Goal: Information Seeking & Learning: Check status

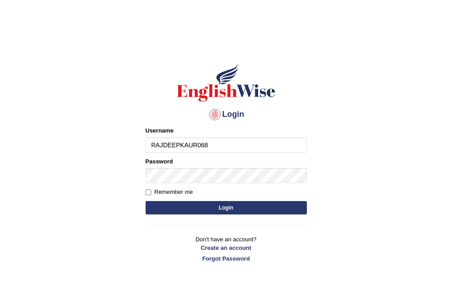
click at [217, 202] on button "Login" at bounding box center [225, 207] width 161 height 13
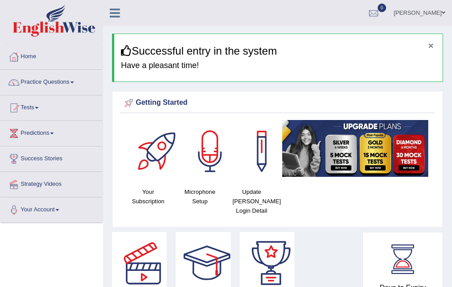
click at [432, 47] on button "×" at bounding box center [430, 45] width 5 height 9
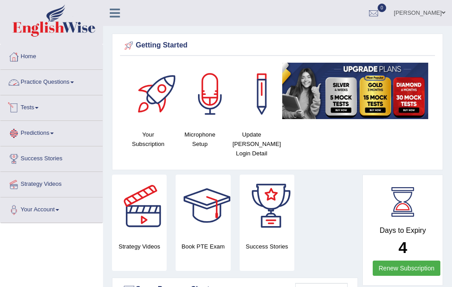
click at [36, 113] on link "Tests" at bounding box center [51, 106] width 102 height 22
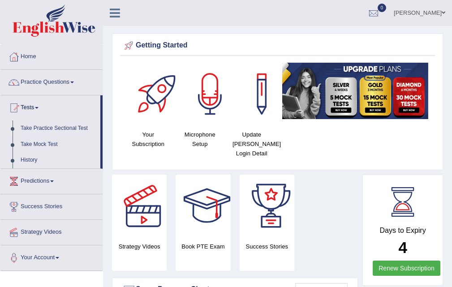
click at [50, 126] on link "Take Practice Sectional Test" at bounding box center [59, 128] width 84 height 16
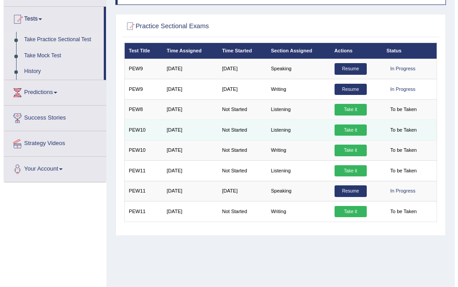
scroll to position [90, 0]
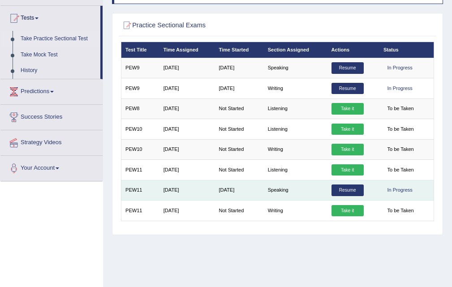
click at [342, 189] on link "Resume" at bounding box center [347, 190] width 32 height 12
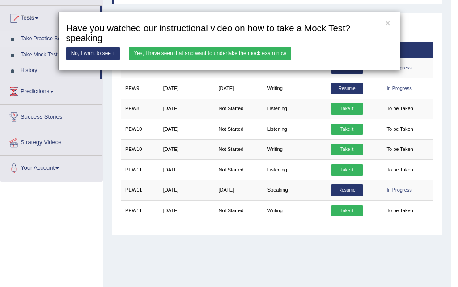
click at [243, 45] on div "× Have you watched our instructional video on how to take a Mock Test?speaking …" at bounding box center [229, 41] width 342 height 59
click at [236, 56] on link "Yes, I have seen that and want to undertake the mock exam now" at bounding box center [210, 53] width 162 height 13
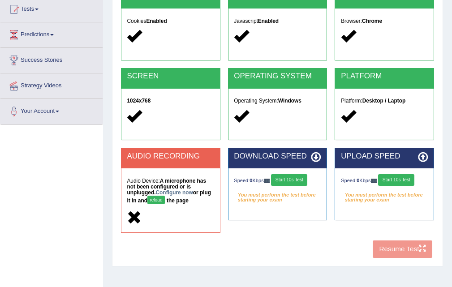
scroll to position [183, 0]
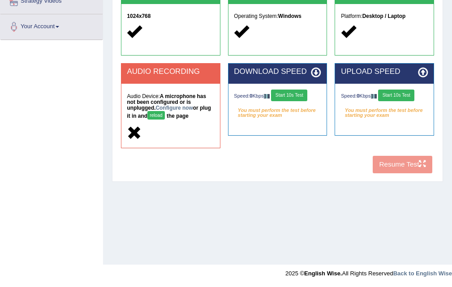
click at [385, 161] on div "COOKIES Cookies Enabled JAVASCRIPT Javascript Enabled BROWSER Browser: Chrome S…" at bounding box center [277, 40] width 317 height 274
click at [406, 89] on div "Speed: 0 Kbps Start 10s Test You must perform the test before starting your exam" at bounding box center [384, 103] width 98 height 38
click at [406, 92] on button "Start 10s Test" at bounding box center [396, 96] width 36 height 12
click at [406, 92] on div "Speed: 0 Kbps Start 10s Test" at bounding box center [384, 96] width 87 height 13
click at [306, 94] on div "Speed: 0 Kbps Start 10s Test" at bounding box center [277, 96] width 87 height 13
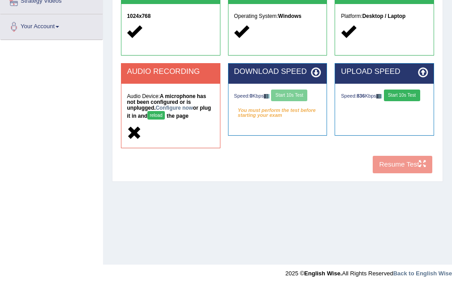
click at [410, 98] on button "Start 10s Test" at bounding box center [402, 96] width 36 height 12
click at [410, 97] on div "Speed: 6708 Kbps Start 10s Test" at bounding box center [384, 96] width 87 height 13
click at [389, 98] on button "Start 10s Test" at bounding box center [407, 96] width 36 height 12
click at [298, 94] on button "Start 10s Test" at bounding box center [289, 96] width 36 height 12
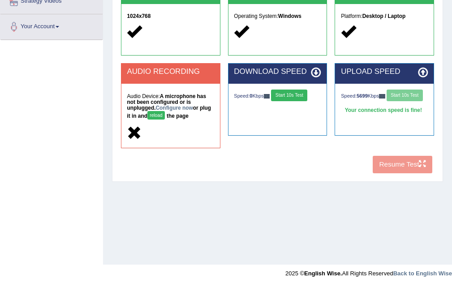
click at [298, 94] on button "Start 10s Test" at bounding box center [289, 96] width 36 height 12
click at [298, 94] on div "Speed: 982 Kbps Start 10s Test" at bounding box center [277, 96] width 87 height 13
click at [279, 99] on button "Start 10s Test" at bounding box center [297, 96] width 36 height 12
click at [156, 115] on button "reload" at bounding box center [155, 115] width 17 height 9
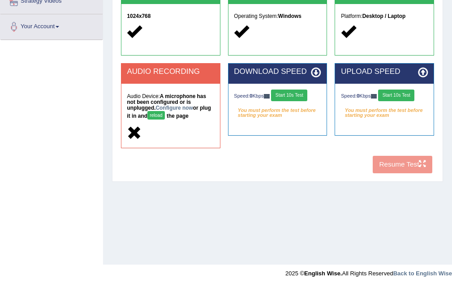
click at [412, 97] on button "Start 10s Test" at bounding box center [396, 96] width 36 height 12
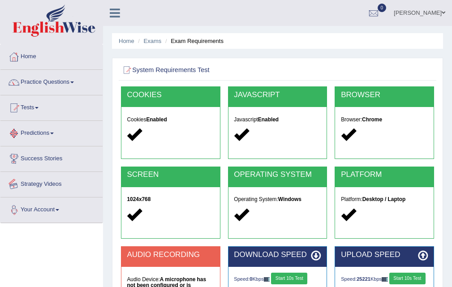
click at [9, 270] on div "Toggle navigation Home Practice Questions Speaking Practice Read Aloud Repeat S…" at bounding box center [226, 233] width 452 height 466
click at [25, 57] on link "Home" at bounding box center [51, 55] width 102 height 22
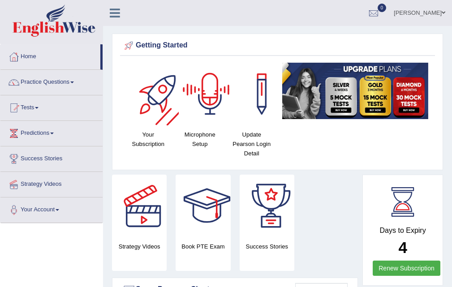
click at [208, 130] on h4 "Microphone Setup" at bounding box center [200, 139] width 43 height 19
click at [212, 104] on div at bounding box center [210, 94] width 63 height 63
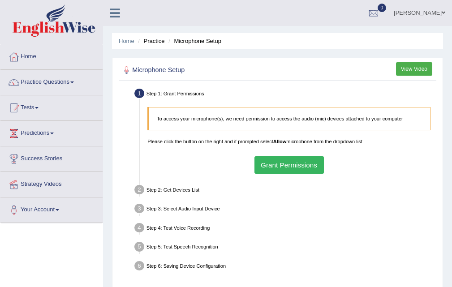
click at [289, 168] on button "Grant Permissions" at bounding box center [288, 164] width 69 height 17
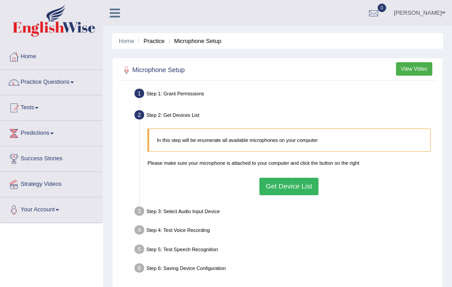
click at [290, 192] on button "Get Device List" at bounding box center [289, 186] width 60 height 17
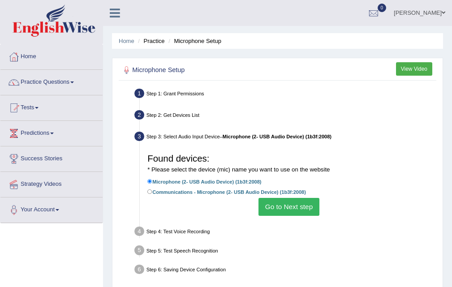
click at [282, 203] on button "Go to Next step" at bounding box center [288, 206] width 60 height 17
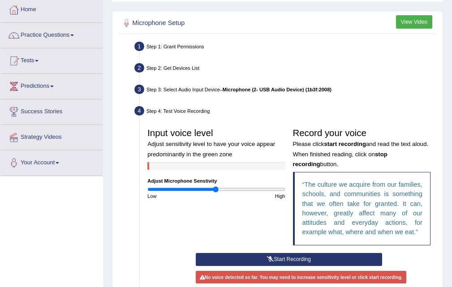
scroll to position [90, 0]
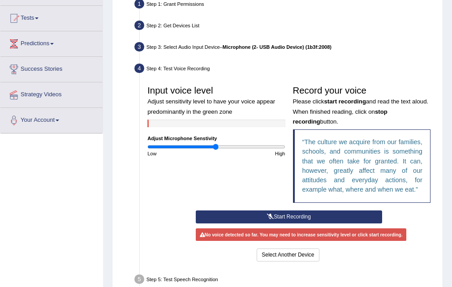
click at [284, 215] on button "Start Recording" at bounding box center [289, 216] width 186 height 13
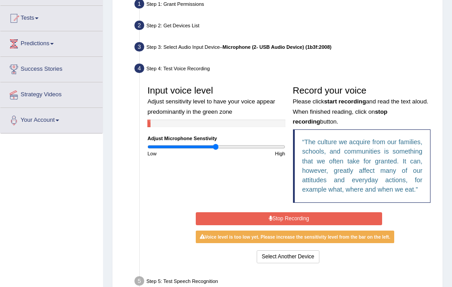
click at [284, 215] on button "Stop Recording" at bounding box center [289, 218] width 186 height 13
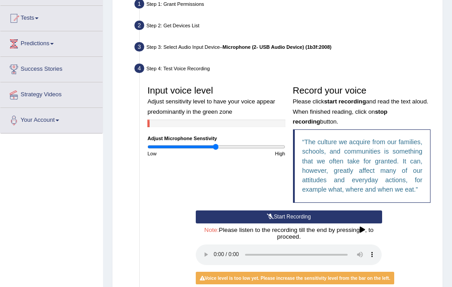
click at [282, 214] on button "Start Recording" at bounding box center [289, 216] width 186 height 13
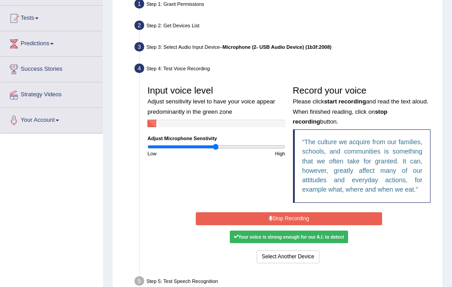
click at [282, 214] on button "Stop Recording" at bounding box center [289, 218] width 186 height 13
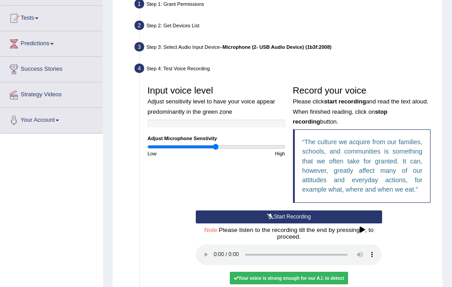
scroll to position [179, 0]
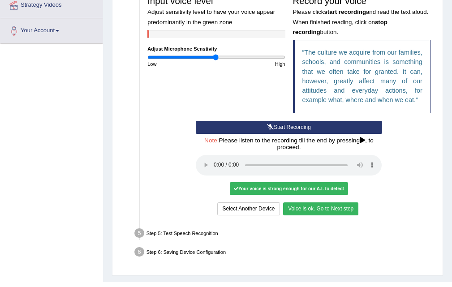
click at [304, 210] on button "Voice is ok. Go to Next step" at bounding box center [320, 208] width 75 height 13
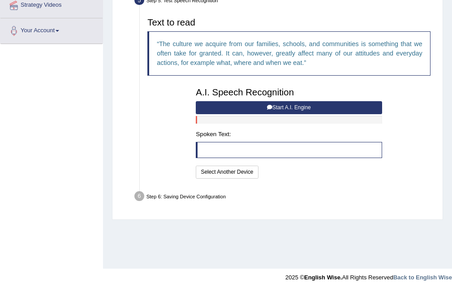
click at [285, 106] on button "Start A.I. Engine" at bounding box center [289, 107] width 186 height 13
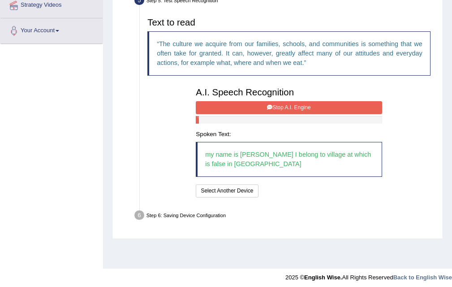
click at [284, 108] on button "Stop A.I. Engine" at bounding box center [289, 107] width 186 height 13
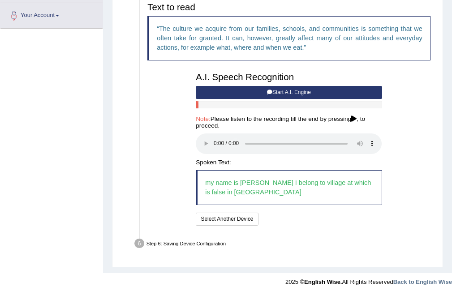
scroll to position [203, 0]
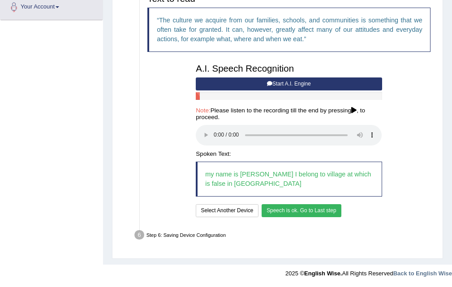
click at [277, 206] on button "Speech is ok. Go to Last step" at bounding box center [301, 210] width 80 height 13
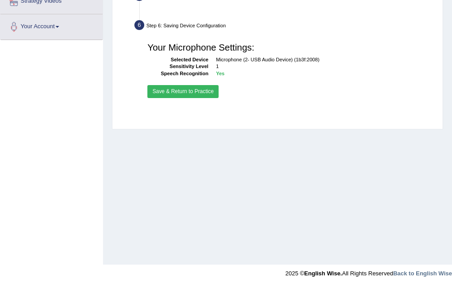
scroll to position [183, 0]
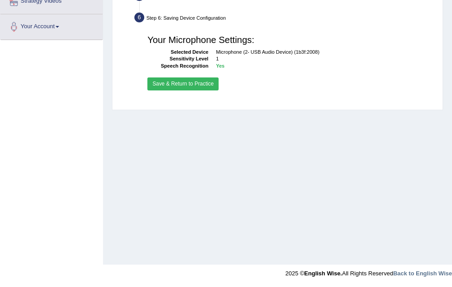
click at [188, 87] on button "Save & Return to Practice" at bounding box center [182, 83] width 71 height 13
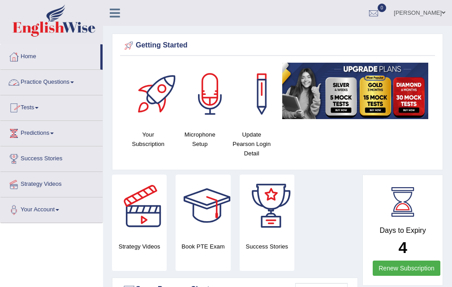
click at [35, 107] on link "Tests" at bounding box center [51, 106] width 102 height 22
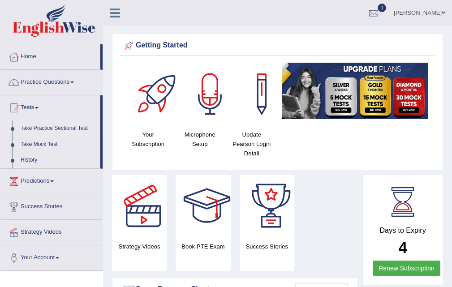
click at [55, 127] on link "Take Practice Sectional Test" at bounding box center [59, 128] width 84 height 16
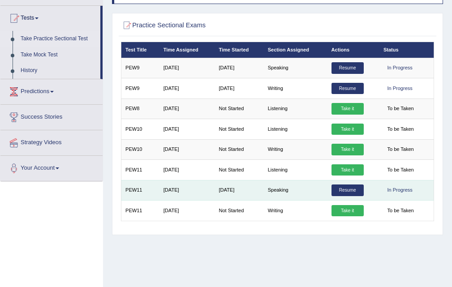
click at [344, 187] on link "Resume" at bounding box center [347, 190] width 32 height 12
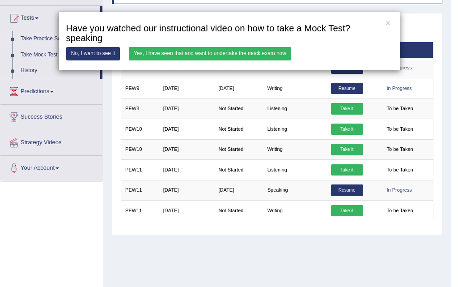
click at [255, 53] on link "Yes, I have seen that and want to undertake the mock exam now" at bounding box center [210, 53] width 162 height 13
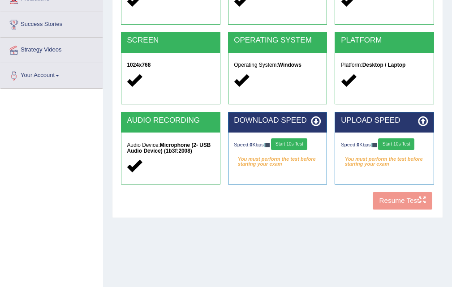
click at [292, 149] on button "Start 10s Test" at bounding box center [289, 144] width 36 height 12
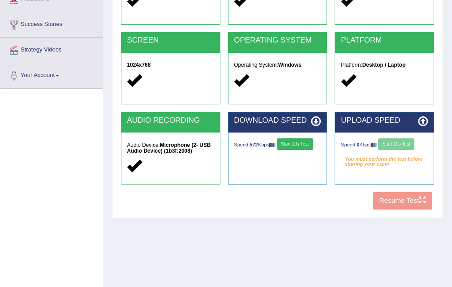
click at [304, 145] on button "Start 10s Test" at bounding box center [295, 144] width 36 height 12
click at [388, 144] on button "Start 10s Test" at bounding box center [396, 144] width 36 height 12
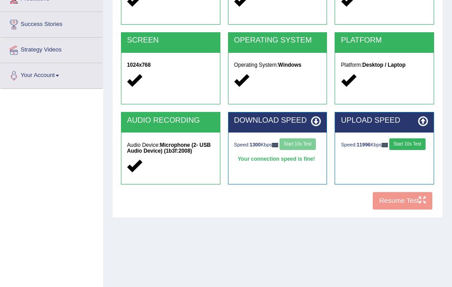
click at [389, 148] on button "Start 10s Test" at bounding box center [407, 144] width 36 height 12
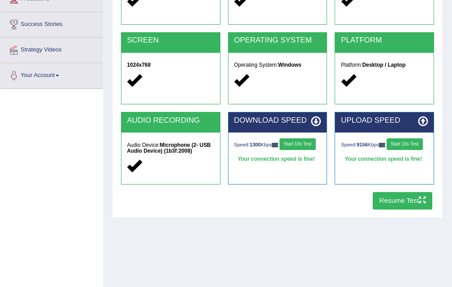
click at [383, 194] on button "Resume Test" at bounding box center [402, 200] width 60 height 17
click at [172, 138] on div "Audio Device: Microphone (2- USB Audio Device) (1b3f:2008)" at bounding box center [170, 155] width 98 height 47
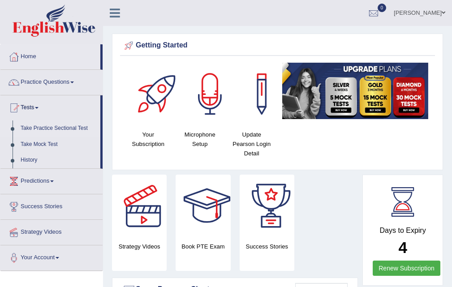
click at [67, 127] on link "Take Practice Sectional Test" at bounding box center [59, 128] width 84 height 16
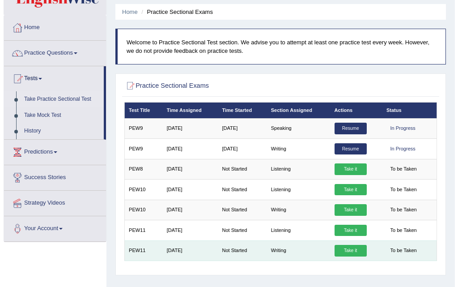
scroll to position [49, 0]
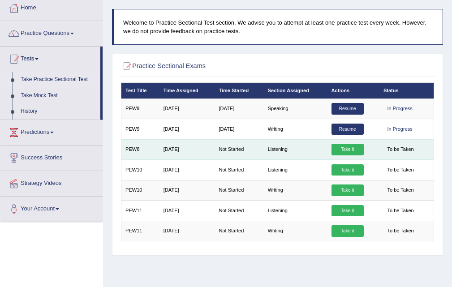
click at [347, 149] on link "Take it" at bounding box center [347, 150] width 32 height 12
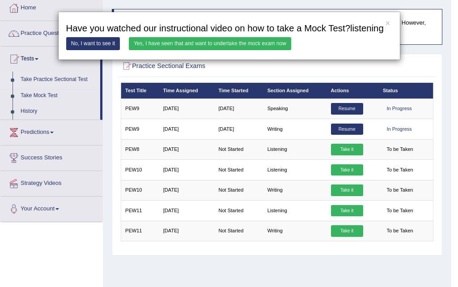
click at [218, 44] on link "Yes, I have seen that and want to undertake the mock exam now" at bounding box center [210, 43] width 162 height 13
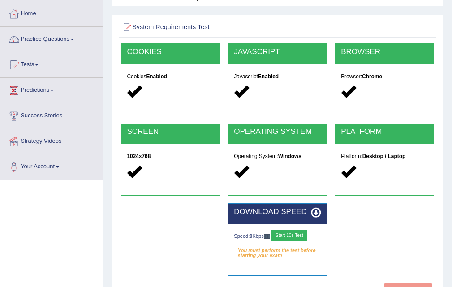
scroll to position [134, 0]
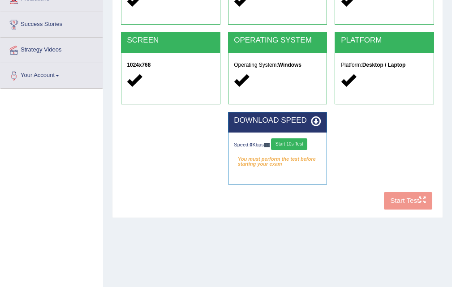
click at [290, 146] on button "Start 10s Test" at bounding box center [289, 144] width 36 height 12
click at [289, 143] on div "Speed: 862 Kbps Start 10s Test" at bounding box center [277, 144] width 87 height 13
click at [398, 195] on div "COOKIES Cookies Enabled JAVASCRIPT Javascript Enabled BROWSER Browser: Chrome S…" at bounding box center [277, 82] width 317 height 261
click at [400, 207] on div "COOKIES Cookies Enabled JAVASCRIPT Javascript Enabled BROWSER Browser: Chrome S…" at bounding box center [277, 82] width 317 height 261
click at [248, 145] on div "Speed: 2547 Kbps Start 10s Test" at bounding box center [277, 144] width 87 height 13
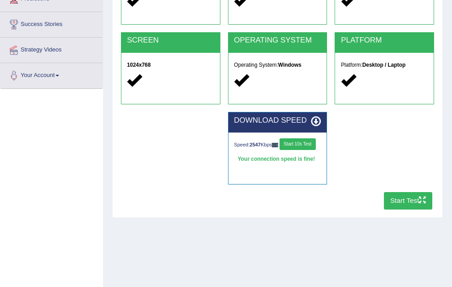
click at [247, 145] on div "Speed: 2547 Kbps Start 10s Test" at bounding box center [277, 144] width 87 height 13
click at [258, 142] on strong "2547" at bounding box center [254, 144] width 11 height 5
click at [393, 205] on button "Start Test" at bounding box center [408, 200] width 49 height 17
click at [395, 203] on button "Start Test" at bounding box center [408, 200] width 49 height 17
click at [402, 202] on button "Start Test" at bounding box center [408, 200] width 49 height 17
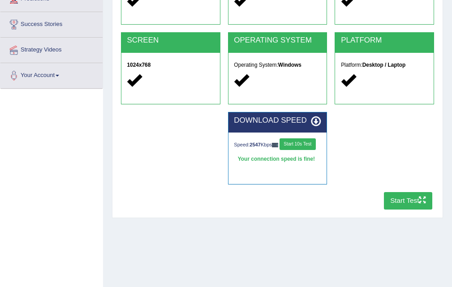
click at [96, 261] on div "Toggle navigation Home Practice Questions Speaking Practice Read Aloud Repeat S…" at bounding box center [226, 99] width 452 height 466
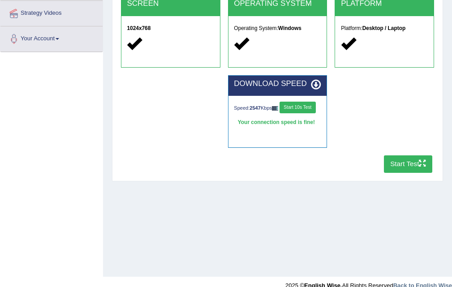
scroll to position [183, 0]
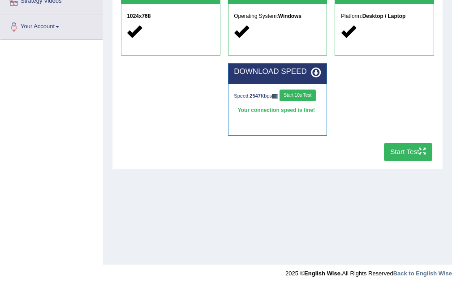
click at [397, 145] on button "Start Test" at bounding box center [408, 151] width 49 height 17
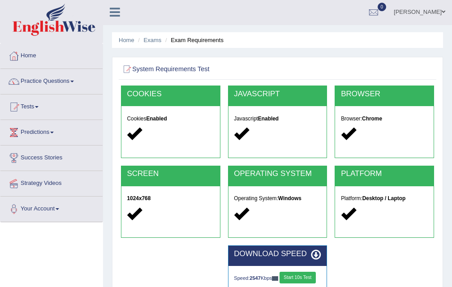
scroll to position [0, 0]
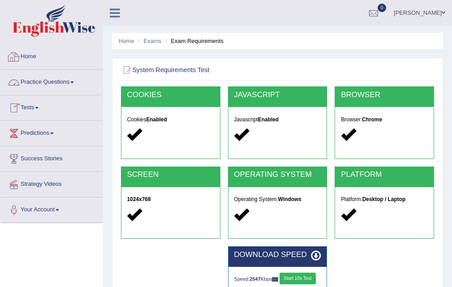
click at [34, 48] on link "Home" at bounding box center [51, 55] width 102 height 22
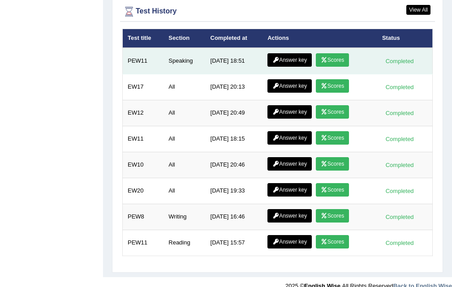
click at [340, 54] on link "Scores" at bounding box center [332, 59] width 33 height 13
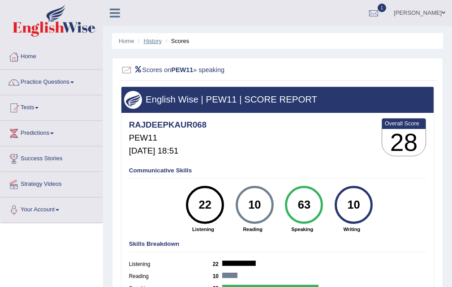
click at [154, 38] on link "History" at bounding box center [153, 41] width 18 height 7
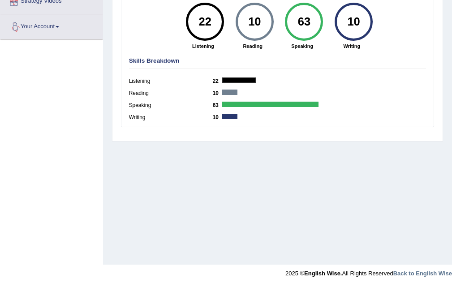
scroll to position [130, 0]
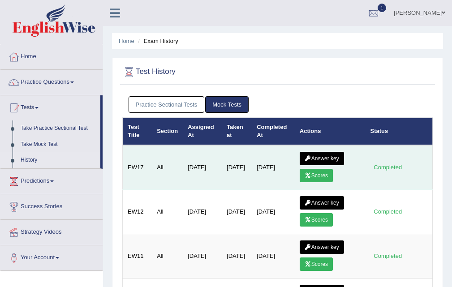
click at [320, 155] on link "Answer key" at bounding box center [321, 158] width 44 height 13
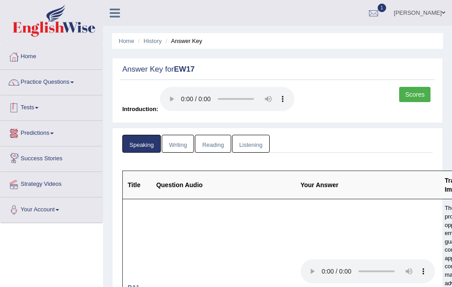
click at [20, 113] on div at bounding box center [13, 107] width 13 height 13
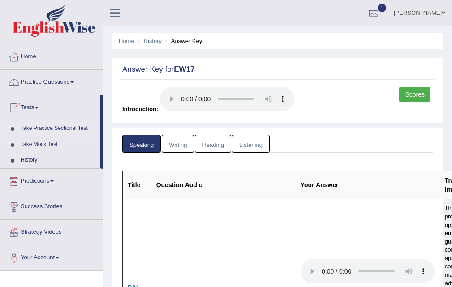
click at [45, 123] on link "Take Practice Sectional Test" at bounding box center [59, 128] width 84 height 16
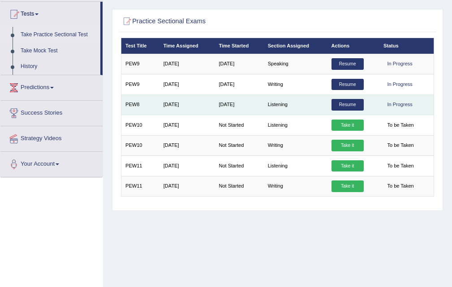
click at [349, 105] on link "Resume" at bounding box center [347, 105] width 32 height 12
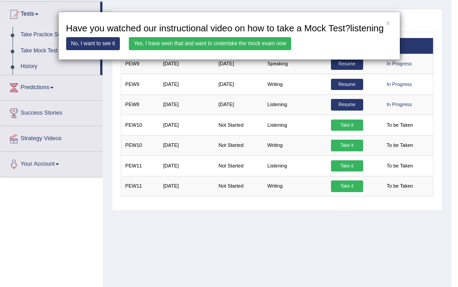
click at [210, 43] on link "Yes, I have seen that and want to undertake the mock exam now" at bounding box center [210, 43] width 162 height 13
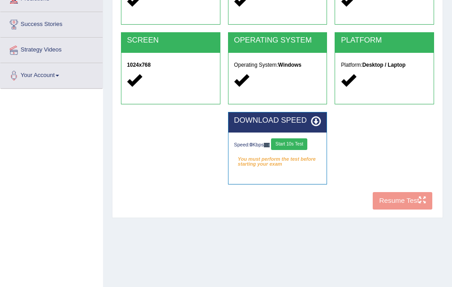
click at [305, 146] on button "Start 10s Test" at bounding box center [289, 144] width 36 height 12
click at [396, 201] on div "COOKIES Cookies Enabled JAVASCRIPT Javascript Enabled BROWSER Browser: Chrome S…" at bounding box center [277, 82] width 317 height 261
click at [396, 202] on div "COOKIES Cookies Enabled JAVASCRIPT Javascript Enabled BROWSER Browser: Chrome S…" at bounding box center [277, 82] width 317 height 261
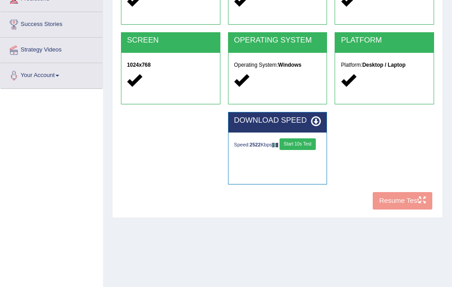
click at [279, 150] on button "Start 10s Test" at bounding box center [297, 144] width 36 height 12
click at [252, 150] on div "Speed: 2649 Kbps Start 10s Test" at bounding box center [277, 144] width 87 height 13
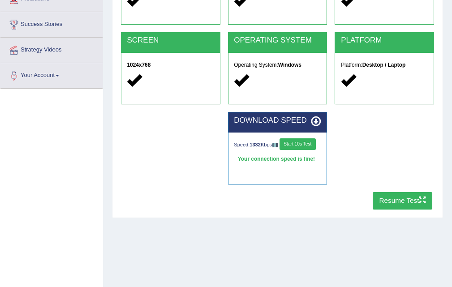
drag, startPoint x: 368, startPoint y: 186, endPoint x: 378, endPoint y: 194, distance: 13.4
click at [375, 191] on div "DOWNLOAD SPEED Speed: 1332 Kbps Start 10s Test Your connection speed is fine! S…" at bounding box center [277, 152] width 321 height 80
click at [385, 195] on button "Resume Test" at bounding box center [402, 200] width 60 height 17
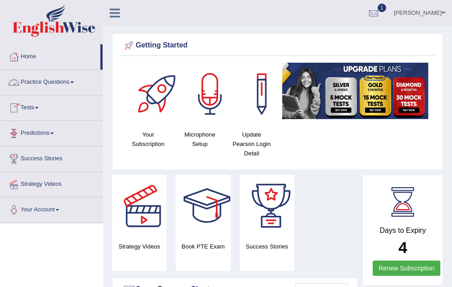
click at [26, 106] on link "Tests" at bounding box center [51, 106] width 102 height 22
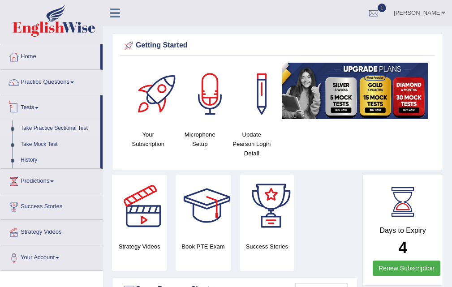
click at [50, 125] on link "Take Practice Sectional Test" at bounding box center [59, 128] width 84 height 16
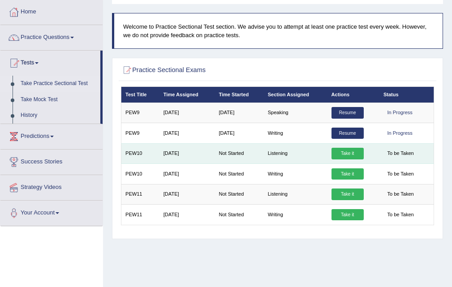
click at [350, 150] on link "Take it" at bounding box center [347, 154] width 32 height 12
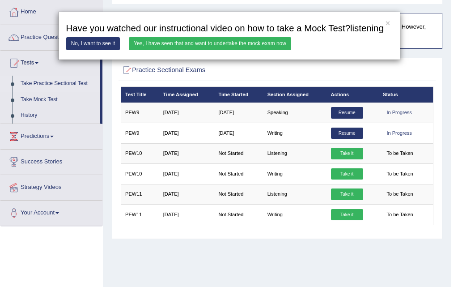
click at [188, 39] on link "Yes, I have seen that and want to undertake the mock exam now" at bounding box center [210, 43] width 162 height 13
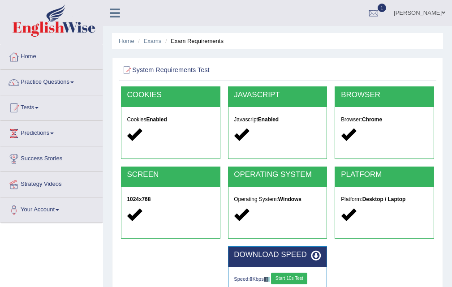
click at [297, 273] on button "Start 10s Test" at bounding box center [289, 279] width 36 height 12
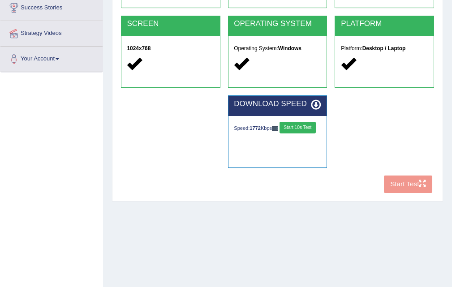
click at [279, 133] on button "Start 10s Test" at bounding box center [297, 128] width 36 height 12
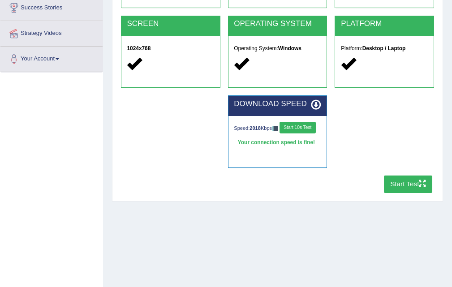
click at [390, 181] on button "Start Test" at bounding box center [408, 183] width 49 height 17
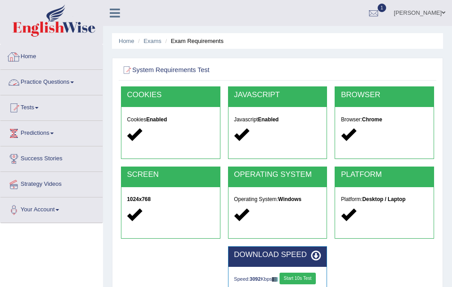
click at [32, 55] on link "Home" at bounding box center [51, 55] width 102 height 22
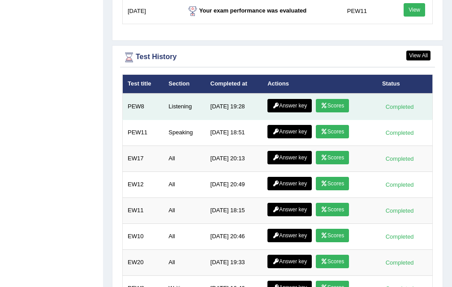
click at [322, 102] on link "Scores" at bounding box center [332, 105] width 33 height 13
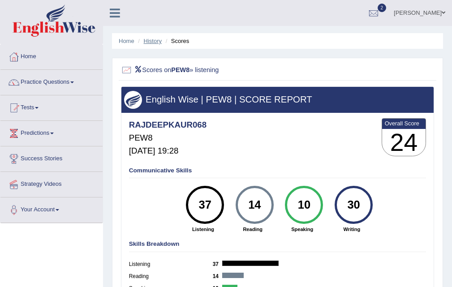
click at [154, 41] on link "History" at bounding box center [153, 41] width 18 height 7
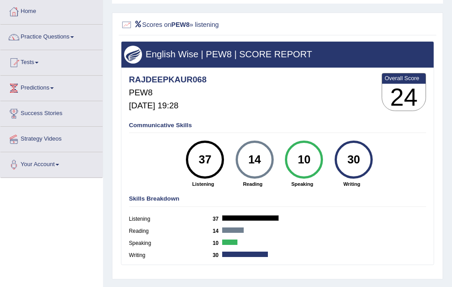
scroll to position [45, 0]
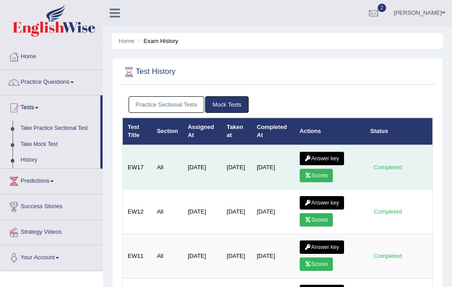
click at [325, 158] on link "Answer key" at bounding box center [321, 158] width 44 height 13
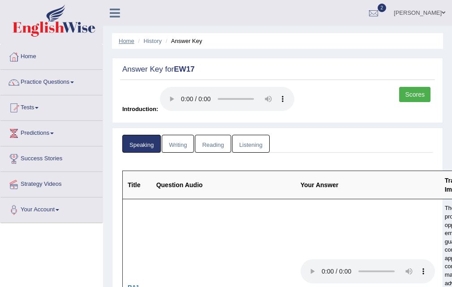
click at [125, 40] on link "Home" at bounding box center [127, 41] width 16 height 7
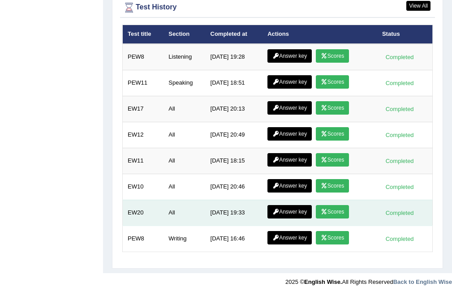
scroll to position [1264, 0]
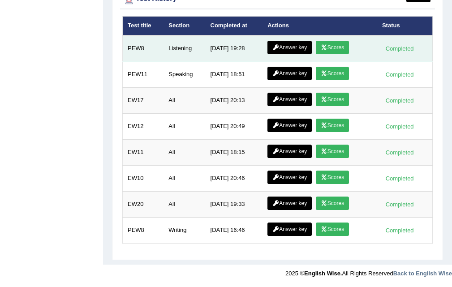
click at [289, 43] on link "Answer key" at bounding box center [289, 47] width 44 height 13
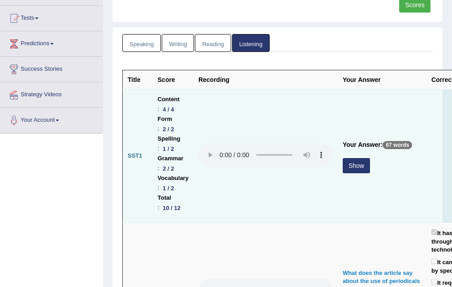
click at [362, 165] on button "Show" at bounding box center [355, 165] width 27 height 15
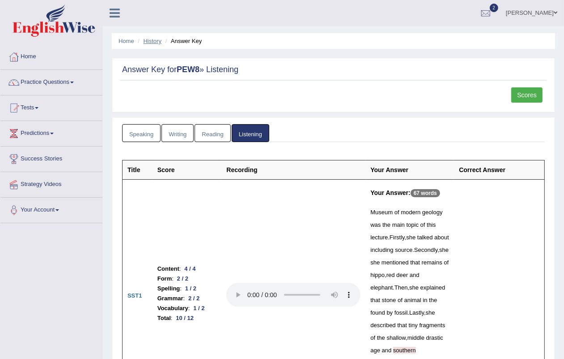
click at [153, 43] on link "History" at bounding box center [153, 41] width 18 height 7
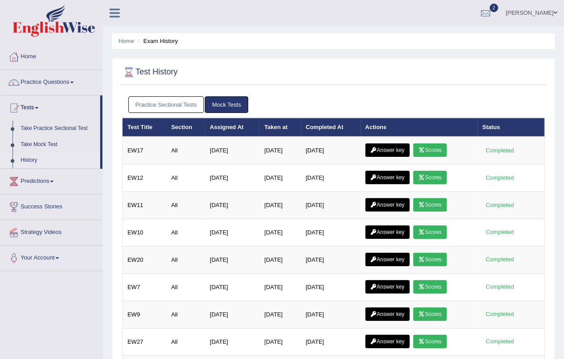
click at [150, 96] on link "Practice Sectional Tests" at bounding box center [166, 104] width 76 height 17
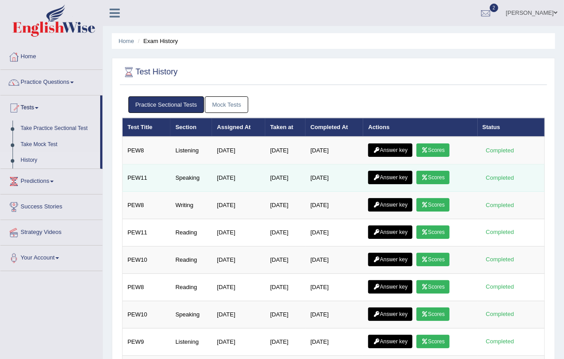
click at [433, 179] on link "Scores" at bounding box center [433, 177] width 33 height 13
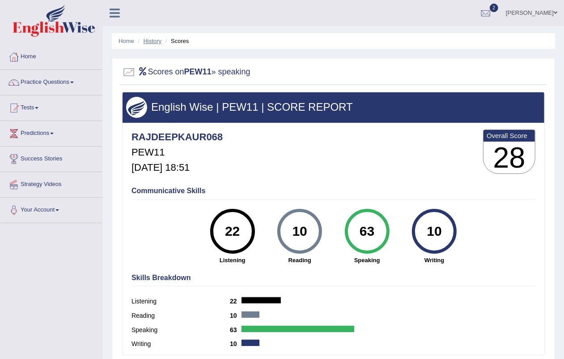
click at [151, 42] on link "History" at bounding box center [153, 41] width 18 height 7
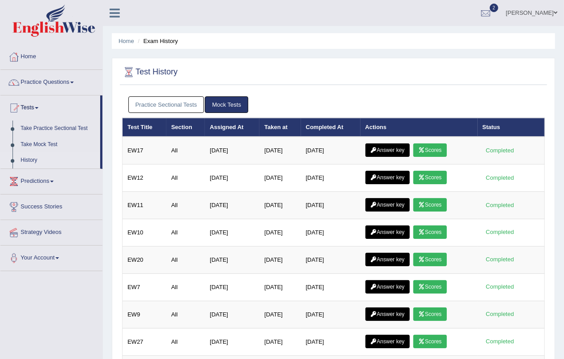
click at [182, 103] on link "Practice Sectional Tests" at bounding box center [166, 104] width 76 height 17
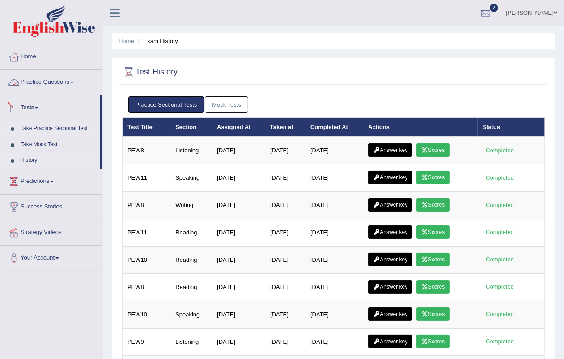
click at [65, 126] on link "Take Practice Sectional Test" at bounding box center [59, 128] width 84 height 16
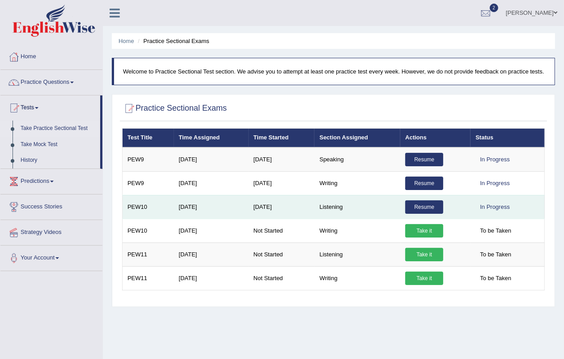
click at [410, 201] on link "Resume" at bounding box center [425, 206] width 38 height 13
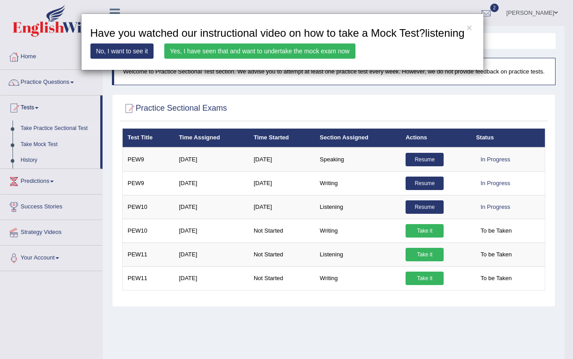
click at [231, 47] on link "Yes, I have seen that and want to undertake the mock exam now" at bounding box center [259, 50] width 191 height 15
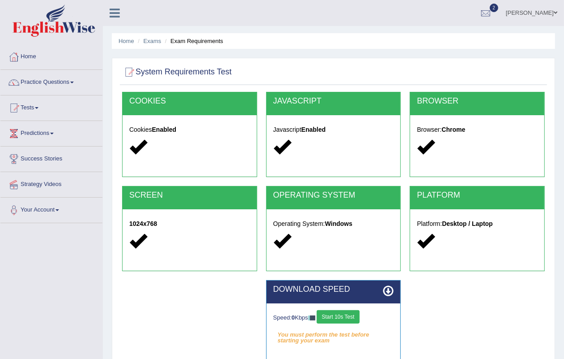
click at [331, 312] on button "Start 10s Test" at bounding box center [338, 316] width 43 height 13
click at [345, 312] on button "Start 10s Test" at bounding box center [348, 316] width 43 height 13
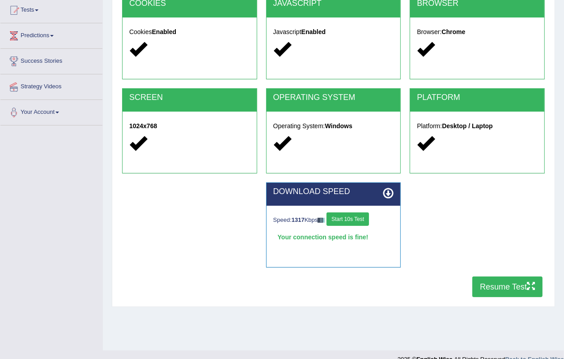
scroll to position [111, 0]
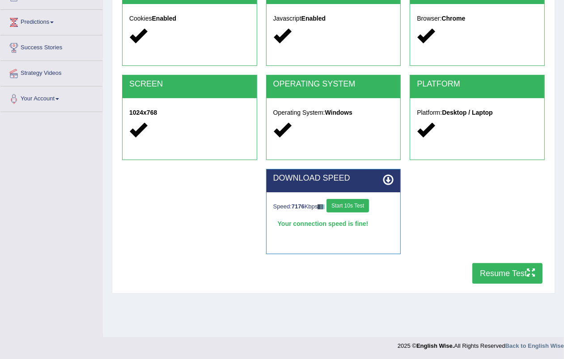
click at [337, 202] on button "Start 10s Test" at bounding box center [348, 205] width 43 height 13
click at [516, 272] on button "Resume Test" at bounding box center [508, 273] width 70 height 21
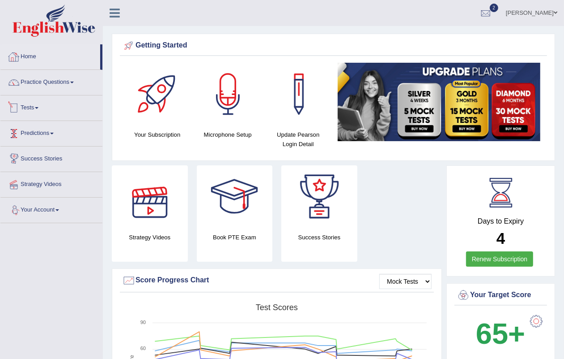
click at [25, 51] on link "Home" at bounding box center [50, 55] width 100 height 22
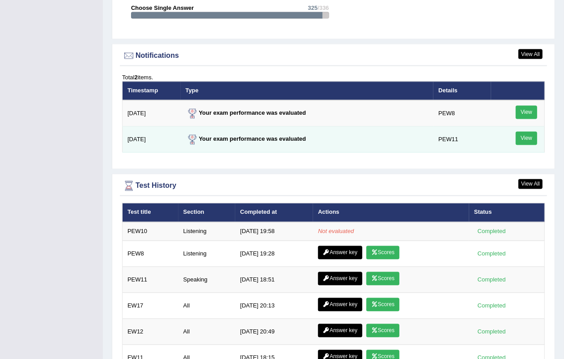
scroll to position [1044, 0]
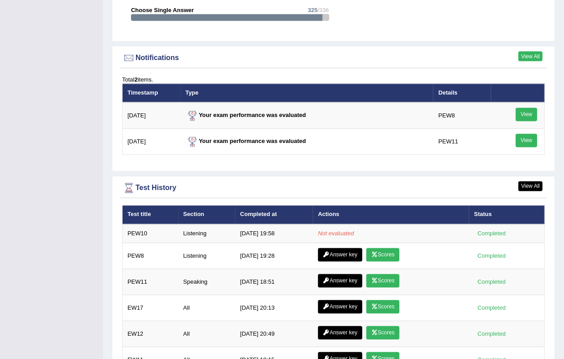
click at [530, 51] on link "View All" at bounding box center [531, 56] width 24 height 10
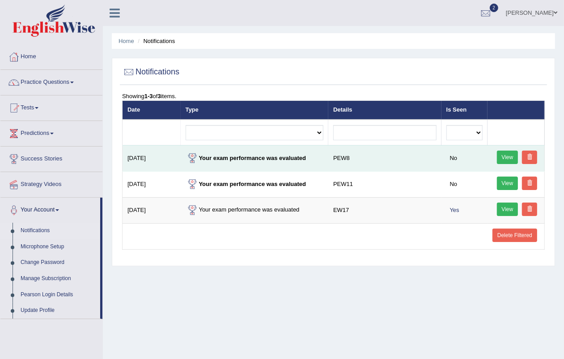
click at [530, 152] on link at bounding box center [529, 156] width 15 height 13
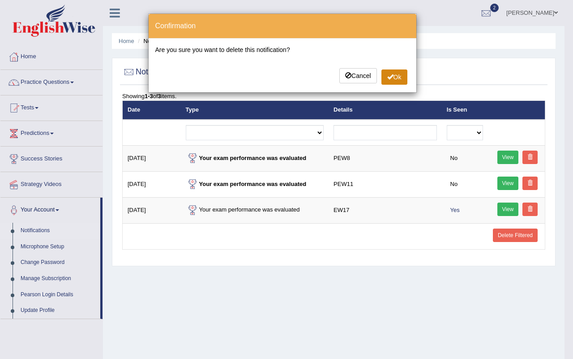
click at [392, 77] on button "Ok" at bounding box center [394, 76] width 26 height 15
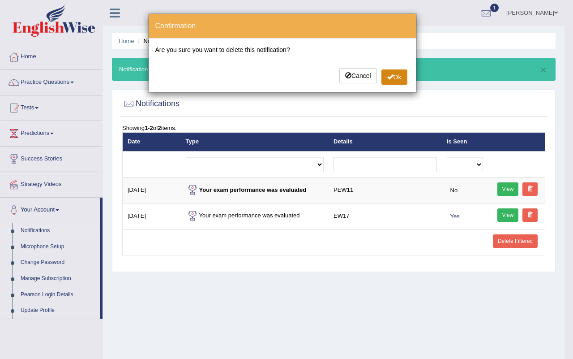
click at [383, 79] on button "Ok" at bounding box center [394, 76] width 26 height 15
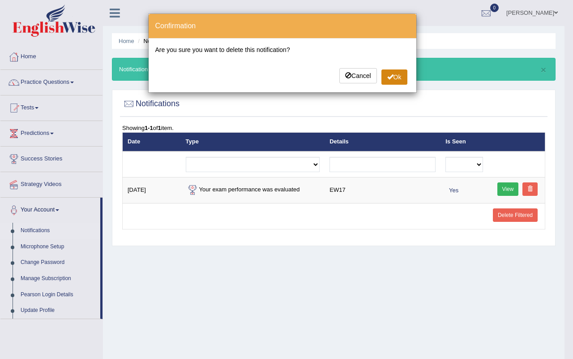
click at [385, 75] on button "Ok" at bounding box center [394, 76] width 26 height 15
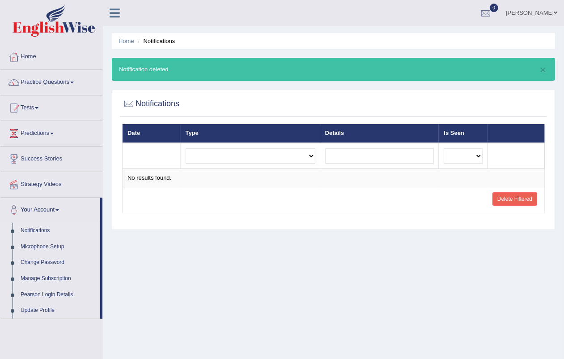
click at [540, 69] on div "× Notification deleted" at bounding box center [334, 69] width 444 height 23
click at [543, 67] on button "×" at bounding box center [543, 69] width 5 height 9
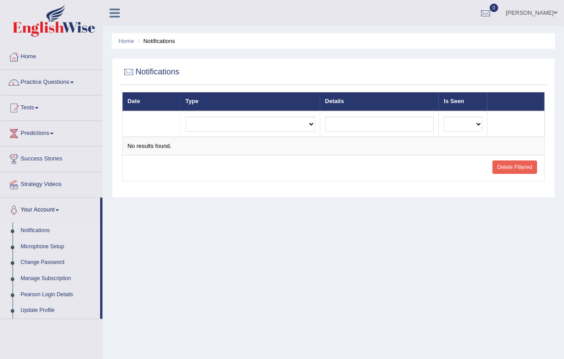
click at [509, 158] on td "Delete Filtered" at bounding box center [516, 168] width 57 height 26
click at [509, 162] on link "Delete Filtered" at bounding box center [515, 166] width 45 height 13
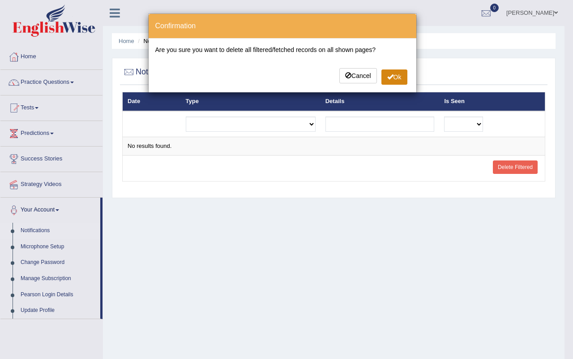
click at [397, 76] on button "Ok" at bounding box center [394, 76] width 26 height 15
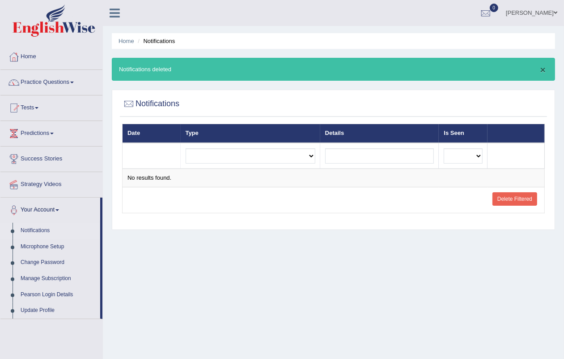
drag, startPoint x: 542, startPoint y: 64, endPoint x: 534, endPoint y: 58, distance: 9.6
click at [538, 64] on div "× Notifications deleted" at bounding box center [334, 69] width 444 height 23
click at [549, 71] on div "× Notifications deleted" at bounding box center [334, 69] width 444 height 23
click at [544, 66] on button "×" at bounding box center [543, 69] width 5 height 9
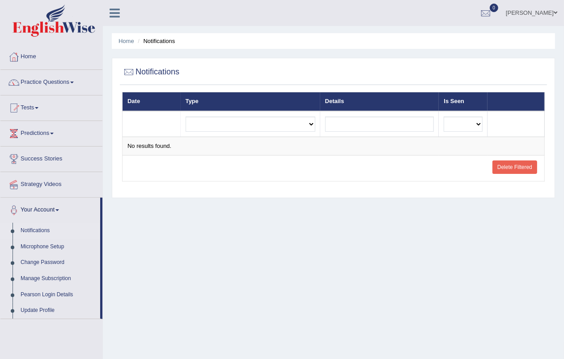
click at [526, 158] on td "Delete Filtered" at bounding box center [516, 168] width 57 height 26
click at [522, 167] on link "Delete Filtered" at bounding box center [515, 166] width 45 height 13
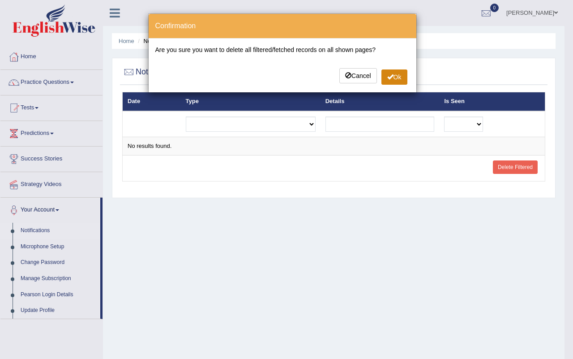
click at [381, 72] on button "Ok" at bounding box center [394, 76] width 26 height 15
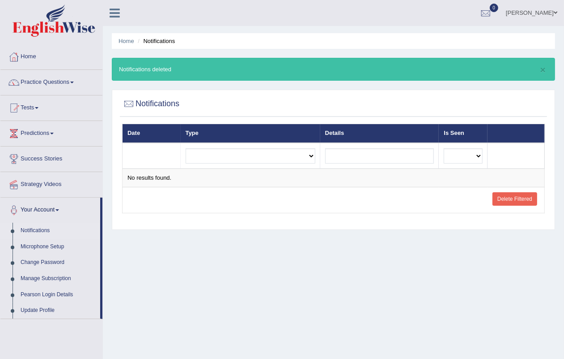
click at [516, 197] on link "Delete Filtered" at bounding box center [515, 198] width 45 height 13
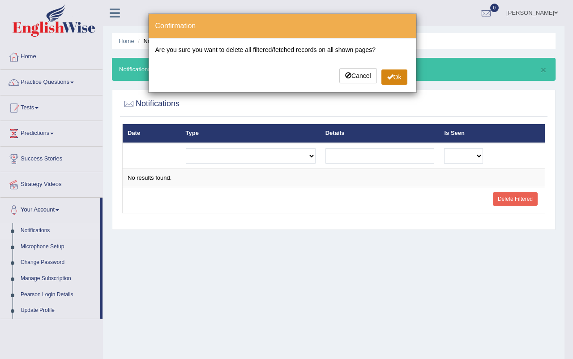
click at [389, 81] on button "Ok" at bounding box center [394, 76] width 26 height 15
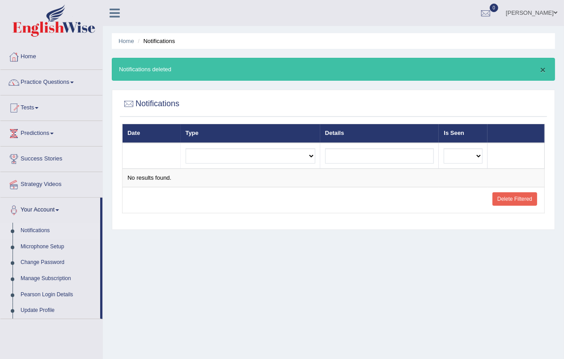
click at [543, 66] on button "×" at bounding box center [543, 69] width 5 height 9
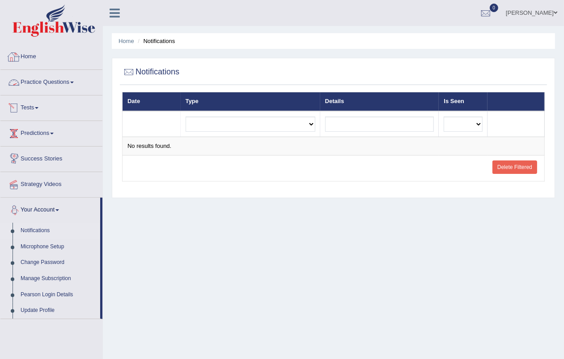
click at [37, 55] on link "Home" at bounding box center [51, 55] width 102 height 22
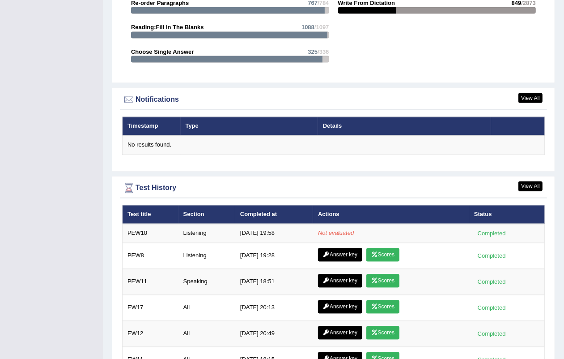
scroll to position [1002, 0]
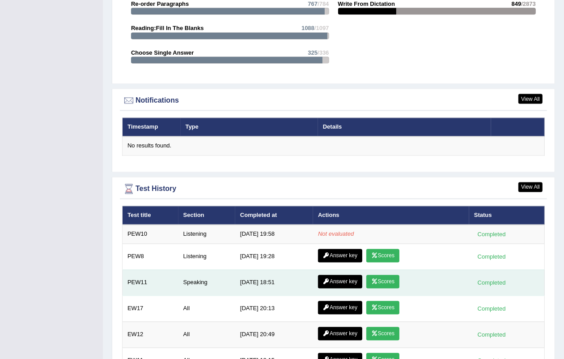
click at [377, 282] on link "Scores" at bounding box center [383, 281] width 33 height 13
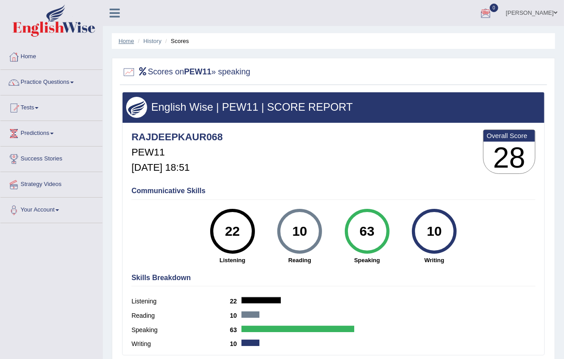
click at [131, 39] on link "Home" at bounding box center [127, 41] width 16 height 7
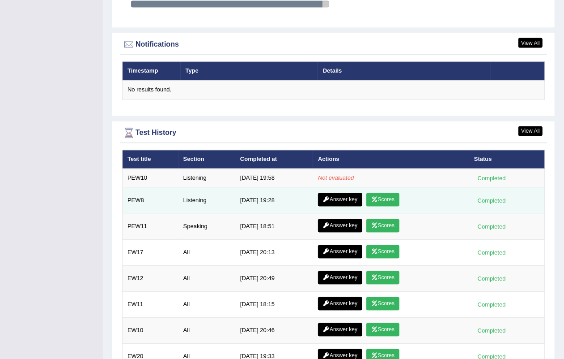
click at [384, 202] on link "Scores" at bounding box center [383, 199] width 33 height 13
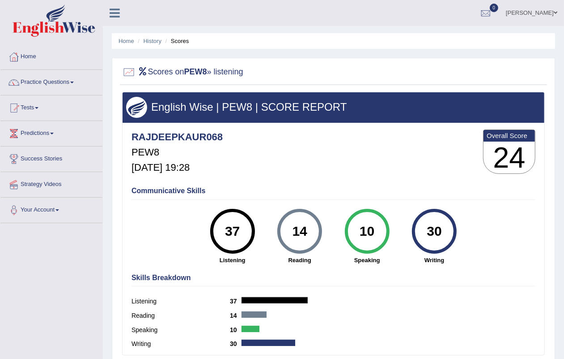
click at [149, 35] on ul "Home History Scores" at bounding box center [334, 41] width 444 height 16
click at [150, 39] on link "History" at bounding box center [153, 41] width 18 height 7
click at [125, 41] on link "Home" at bounding box center [127, 41] width 16 height 7
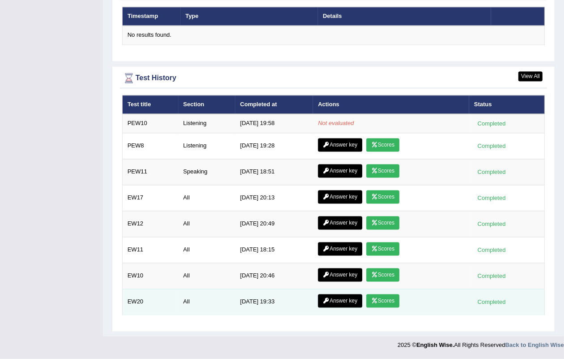
click at [384, 303] on link "Scores" at bounding box center [383, 300] width 33 height 13
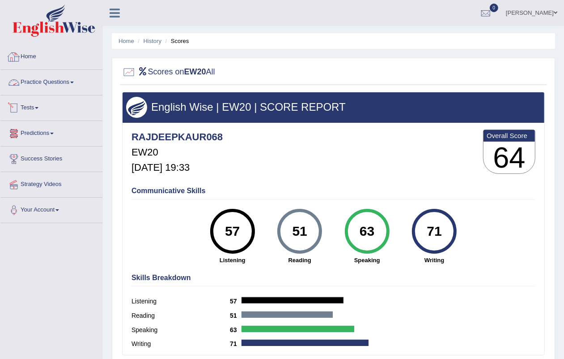
click at [21, 60] on link "Home" at bounding box center [51, 55] width 102 height 22
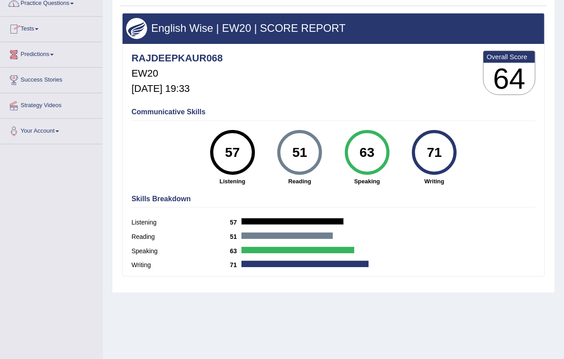
scroll to position [106, 0]
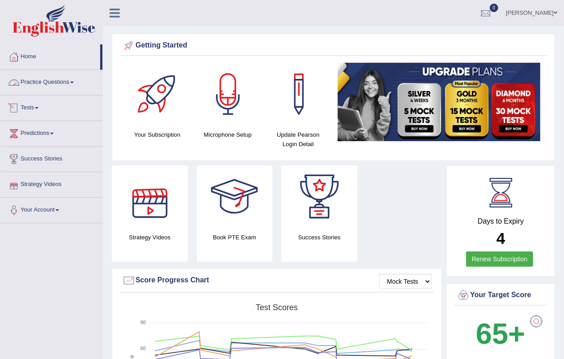
click at [28, 83] on link "Practice Questions" at bounding box center [51, 81] width 102 height 22
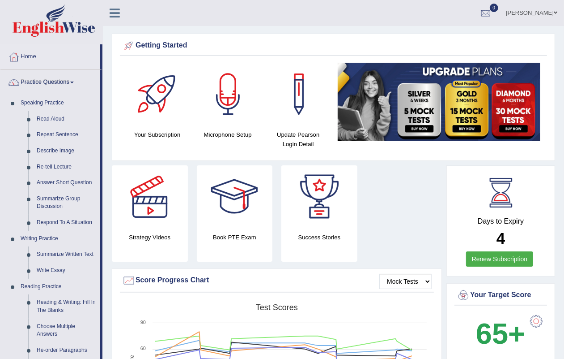
click at [43, 81] on link "Practice Questions" at bounding box center [50, 81] width 100 height 22
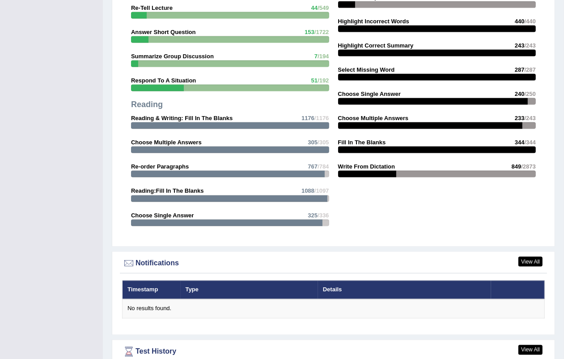
scroll to position [1114, 0]
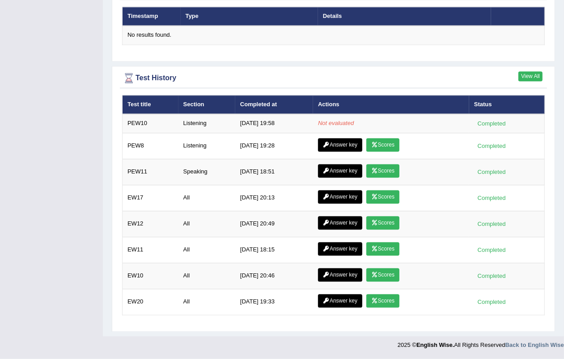
click at [533, 73] on link "View All" at bounding box center [531, 77] width 24 height 10
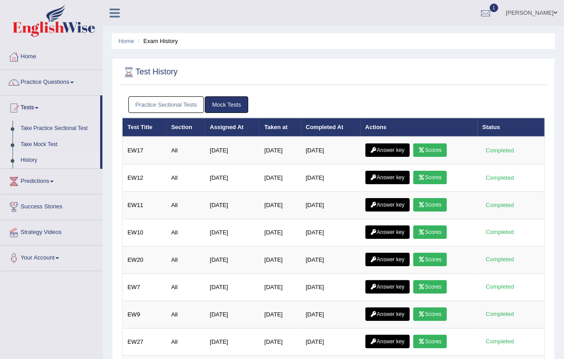
click at [157, 98] on link "Practice Sectional Tests" at bounding box center [166, 104] width 76 height 17
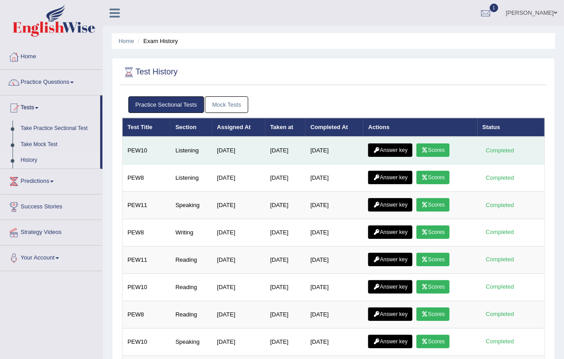
click at [443, 149] on link "Scores" at bounding box center [433, 149] width 33 height 13
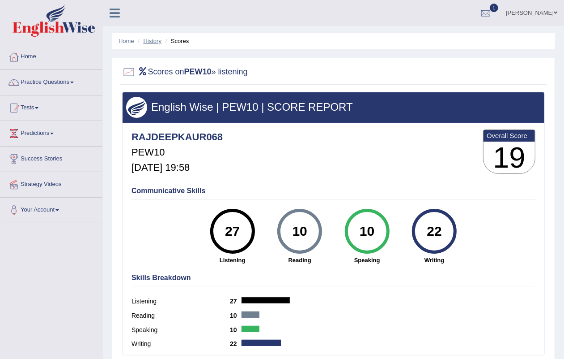
click at [154, 41] on link "History" at bounding box center [153, 41] width 18 height 7
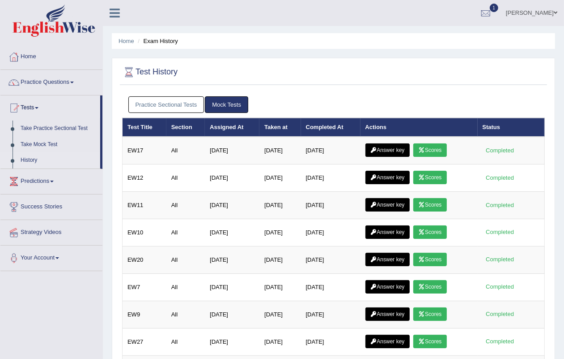
click at [175, 99] on link "Practice Sectional Tests" at bounding box center [166, 104] width 76 height 17
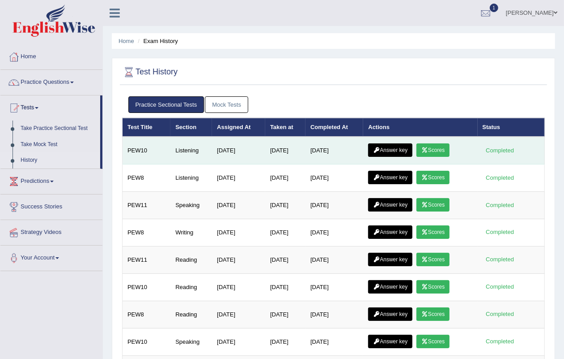
click at [394, 157] on td "Answer key Scores" at bounding box center [420, 151] width 114 height 28
click at [399, 151] on link "Answer key" at bounding box center [390, 149] width 44 height 13
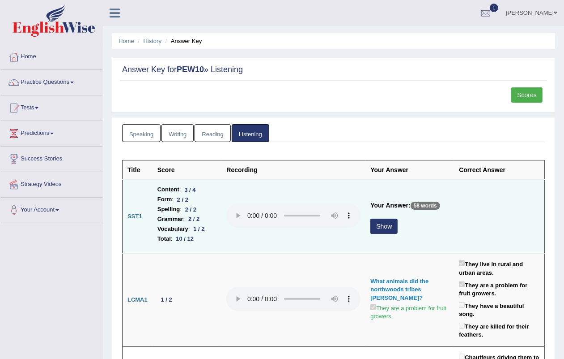
click at [372, 224] on button "Show" at bounding box center [384, 225] width 27 height 15
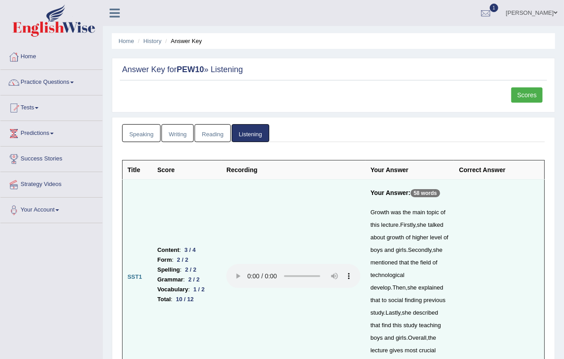
click at [217, 139] on link "Reading" at bounding box center [213, 133] width 36 height 18
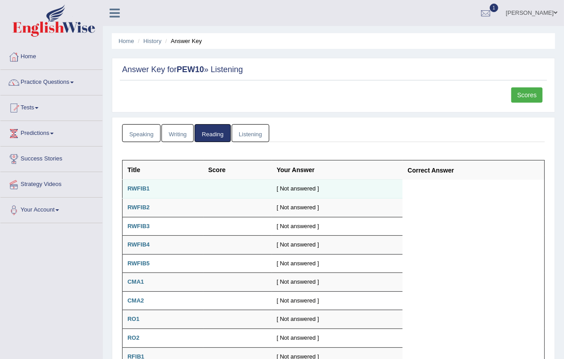
click at [285, 197] on td "[ Not answered ]" at bounding box center [337, 188] width 131 height 19
click at [283, 194] on td "[ Not answered ]" at bounding box center [337, 188] width 131 height 19
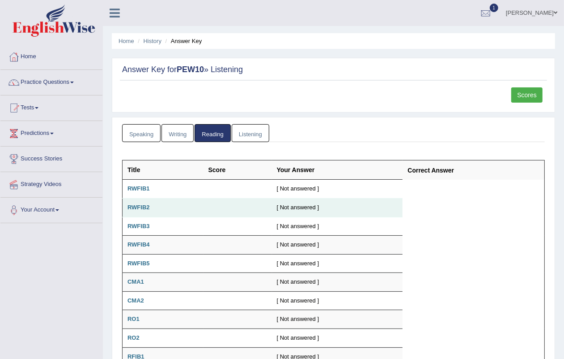
drag, startPoint x: 285, startPoint y: 191, endPoint x: 182, endPoint y: 204, distance: 103.7
click at [247, 201] on tbody "Title Score Your Answer Correct Answer RWFIB1 [ Not answered ] RWFIB2 [ Not ans…" at bounding box center [334, 309] width 423 height 298
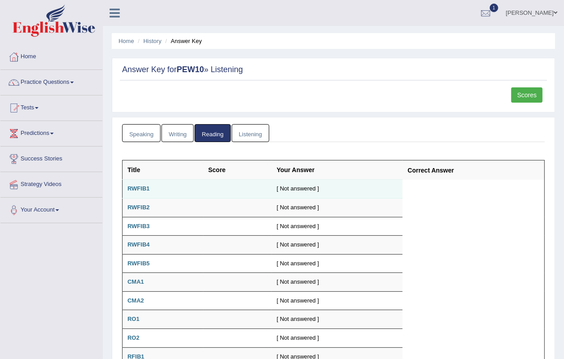
click at [123, 193] on td "RWFIB1" at bounding box center [163, 188] width 81 height 19
click at [144, 188] on b "RWFIB1" at bounding box center [139, 188] width 22 height 7
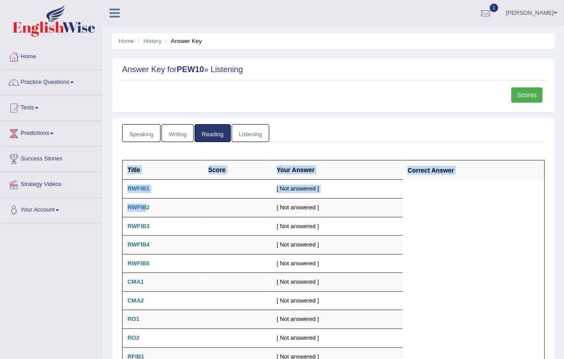
drag, startPoint x: 146, startPoint y: 206, endPoint x: 572, endPoint y: 231, distance: 426.9
click at [564, 231] on html "Toggle navigation Home Practice Questions Speaking Practice Read Aloud Repeat S…" at bounding box center [282, 179] width 564 height 359
click at [251, 124] on link "Listening" at bounding box center [251, 133] width 38 height 18
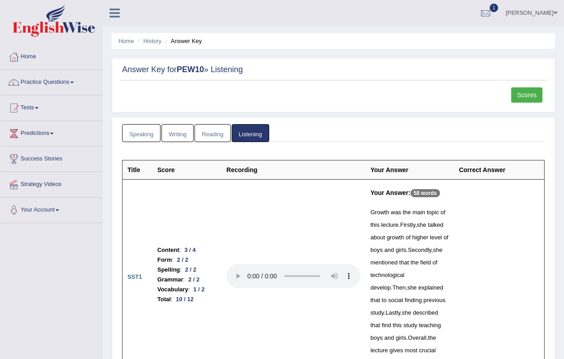
click at [133, 132] on link "Speaking" at bounding box center [141, 133] width 38 height 18
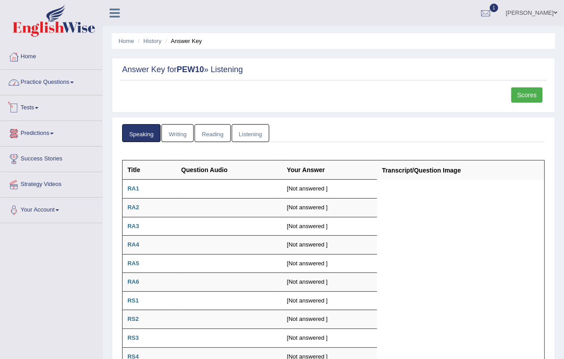
click at [46, 74] on link "Practice Questions" at bounding box center [51, 81] width 102 height 22
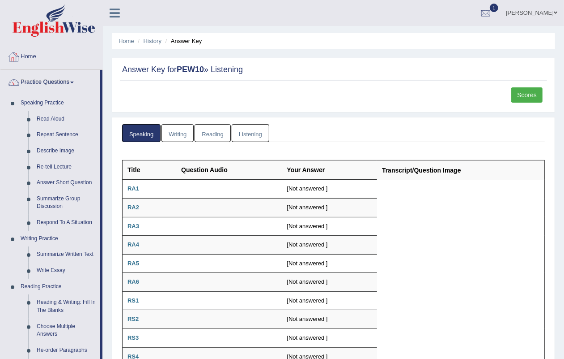
click at [38, 46] on link "Home" at bounding box center [51, 55] width 102 height 22
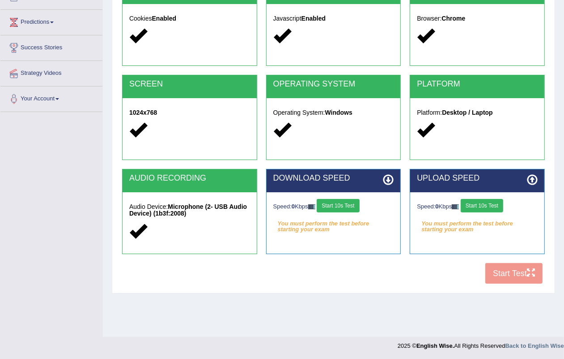
click at [342, 210] on button "Start 10s Test" at bounding box center [338, 205] width 43 height 13
click at [343, 208] on button "Start 10s Test" at bounding box center [338, 205] width 43 height 13
click at [479, 202] on button "Start 10s Test" at bounding box center [482, 205] width 43 height 13
click at [482, 202] on button "Start 10s Test" at bounding box center [482, 205] width 43 height 13
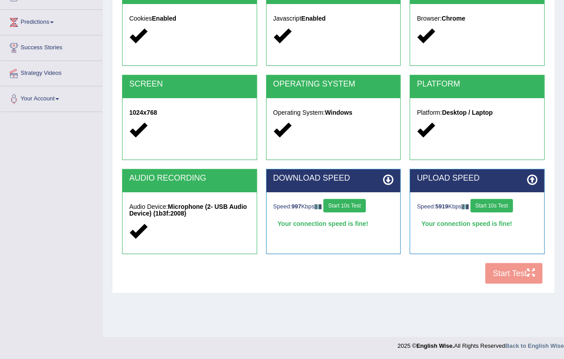
click at [485, 201] on button "Start 10s Test" at bounding box center [492, 205] width 43 height 13
